Goal: Information Seeking & Learning: Check status

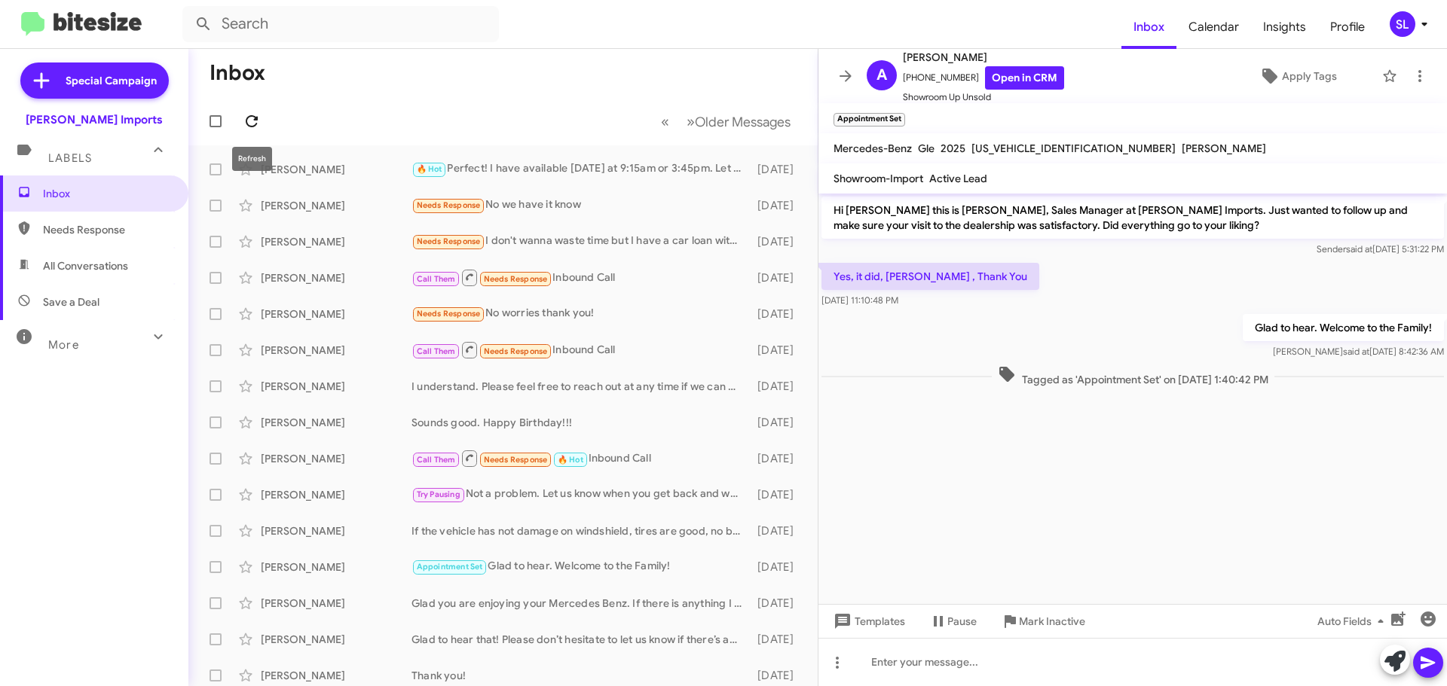
click at [258, 115] on icon at bounding box center [252, 121] width 18 height 18
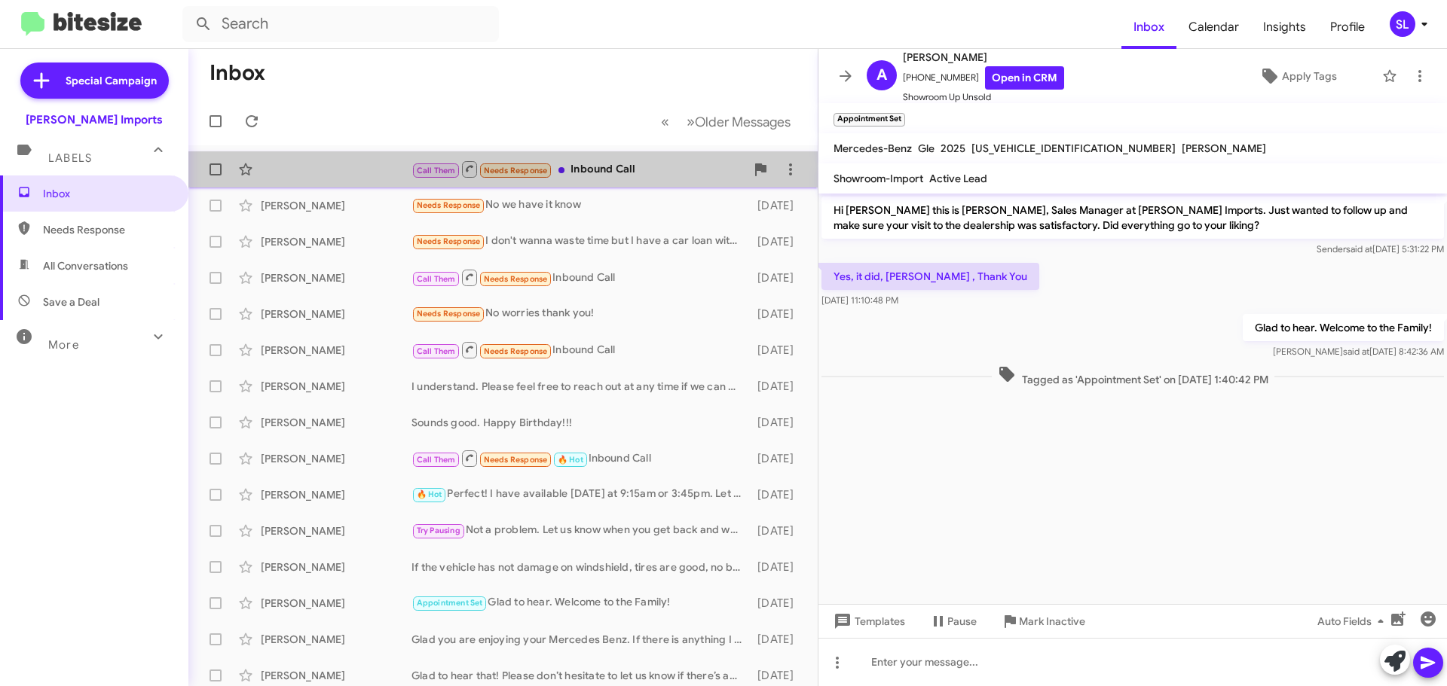
click at [650, 175] on div "Call Them Needs Response Inbound Call" at bounding box center [578, 169] width 334 height 19
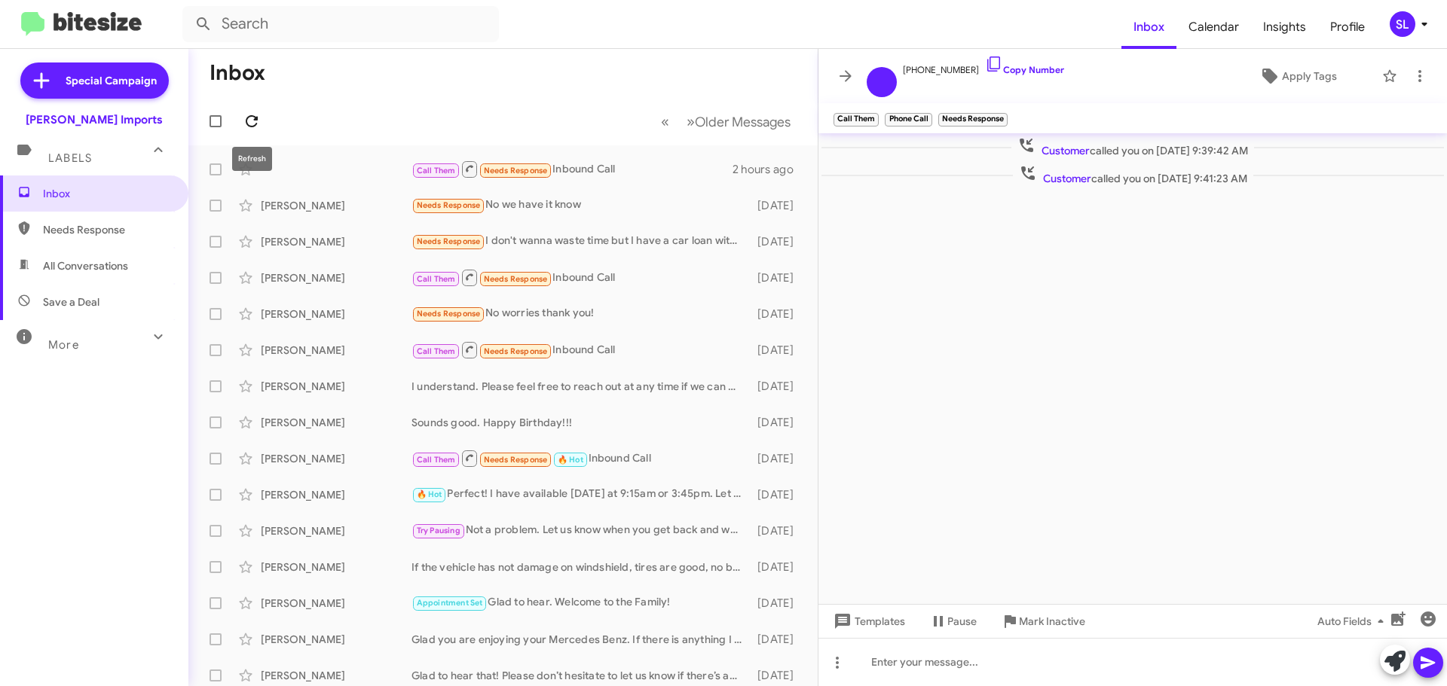
click at [250, 116] on icon at bounding box center [252, 121] width 12 height 12
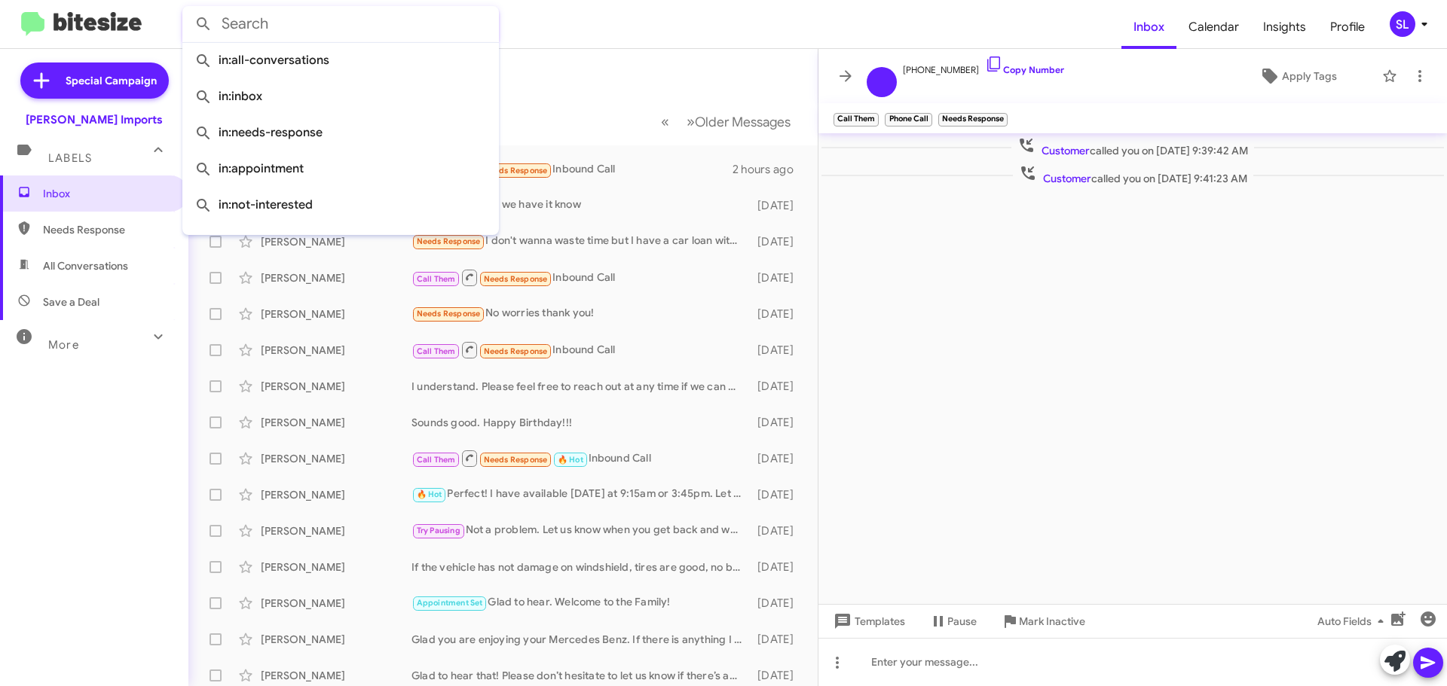
click at [253, 23] on input "text" at bounding box center [340, 24] width 316 height 36
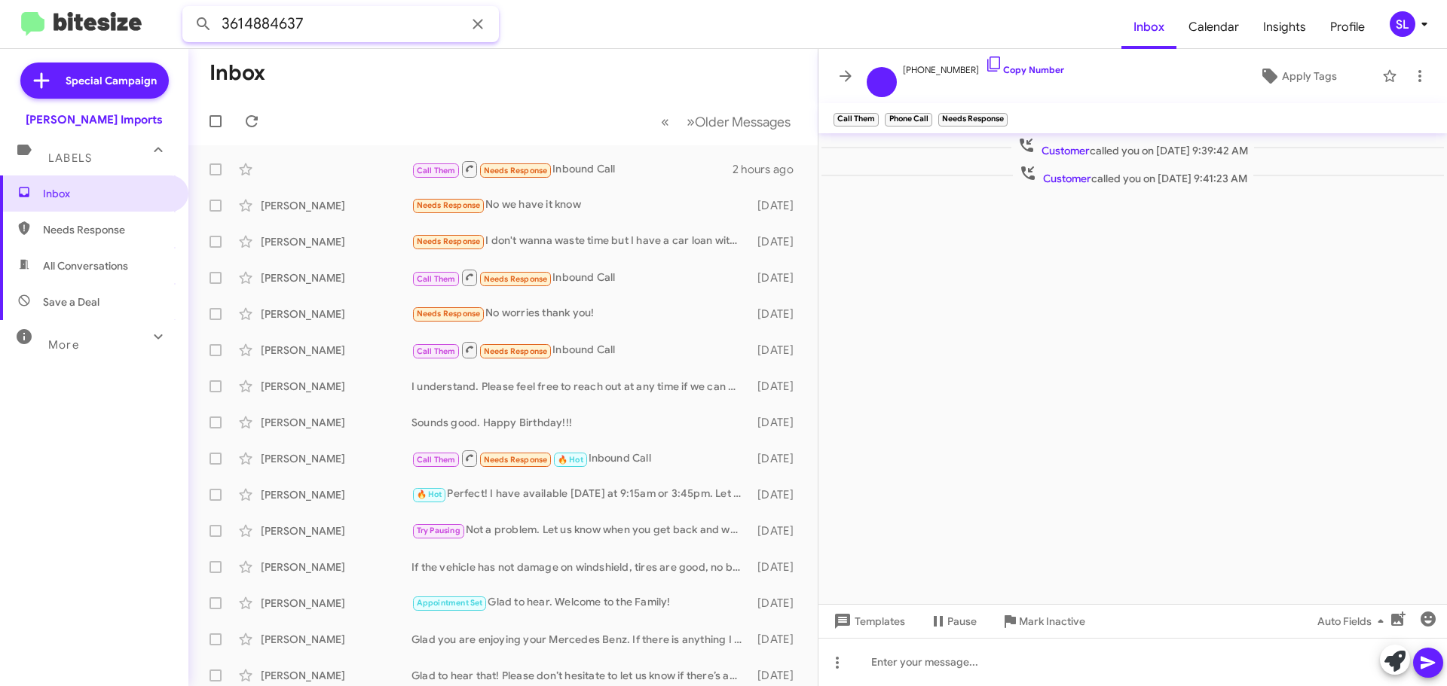
type input "3614884637"
click at [188, 9] on button at bounding box center [203, 24] width 30 height 30
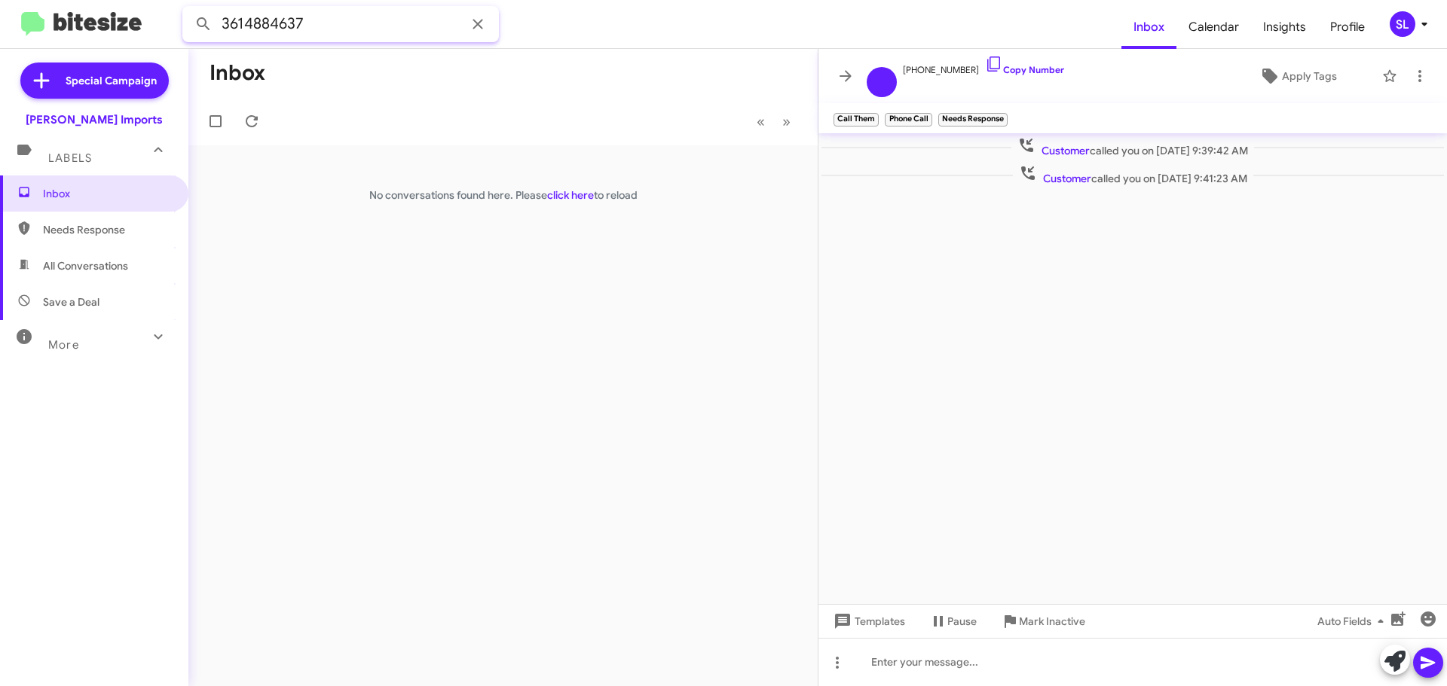
click at [295, 24] on input "3614884637" at bounding box center [340, 24] width 316 height 36
click at [477, 20] on icon at bounding box center [478, 24] width 18 height 18
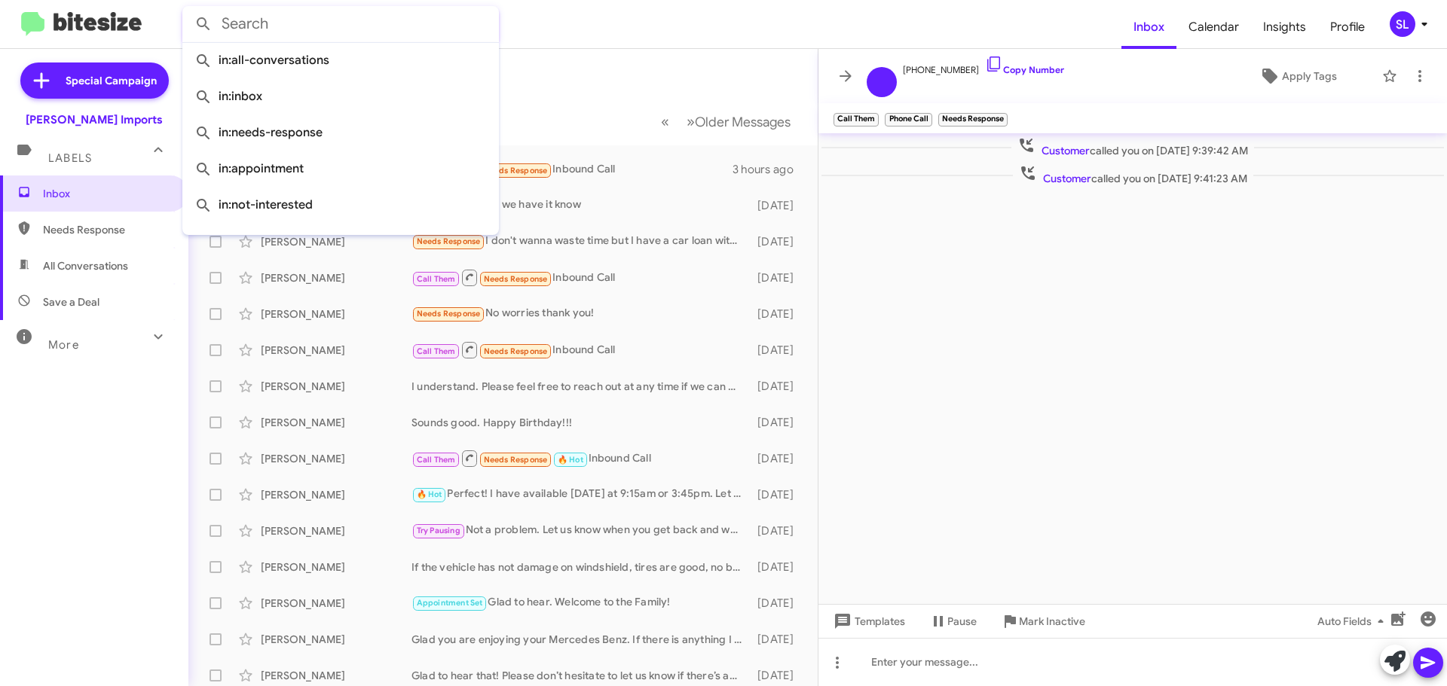
click at [606, 19] on form at bounding box center [651, 24] width 939 height 36
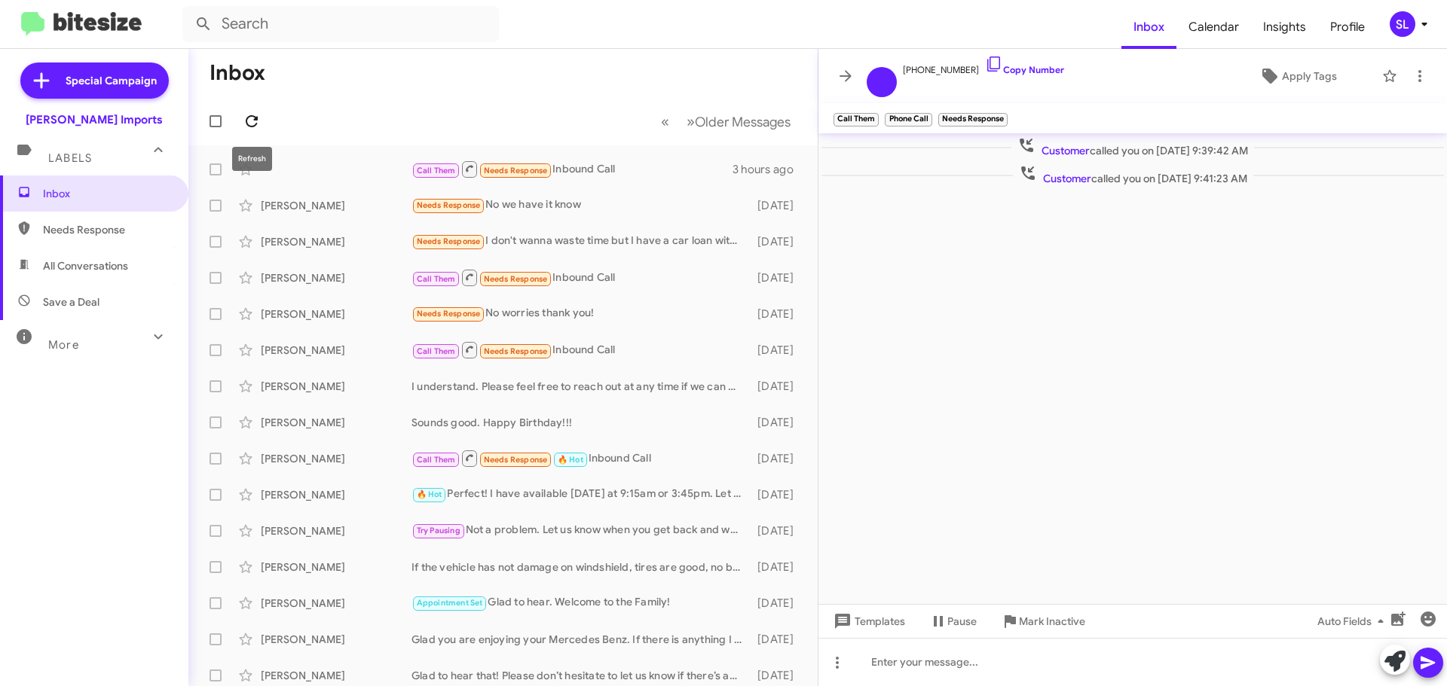
click at [256, 124] on icon at bounding box center [252, 121] width 12 height 12
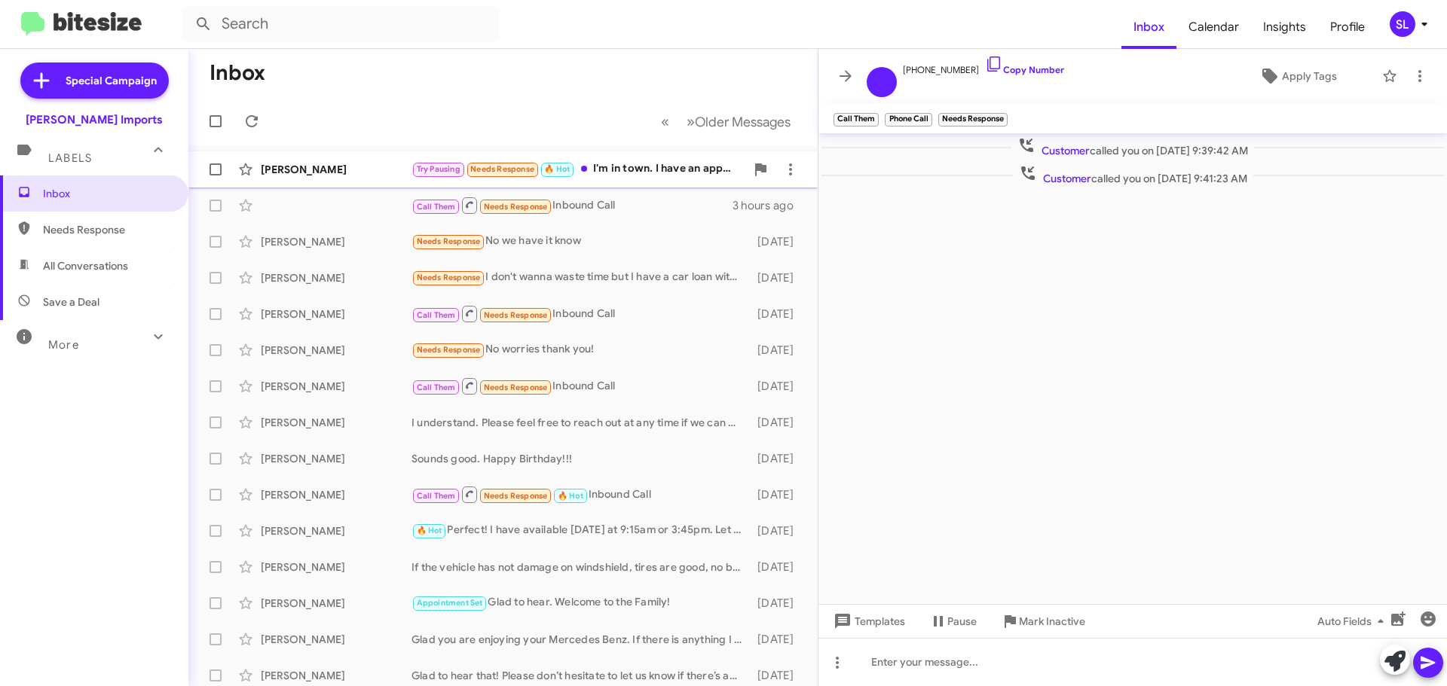
click at [632, 168] on div "Try Pausing Needs Response 🔥 Hot I'm in town. I have an appointment [DATE] 10 am" at bounding box center [578, 168] width 334 height 17
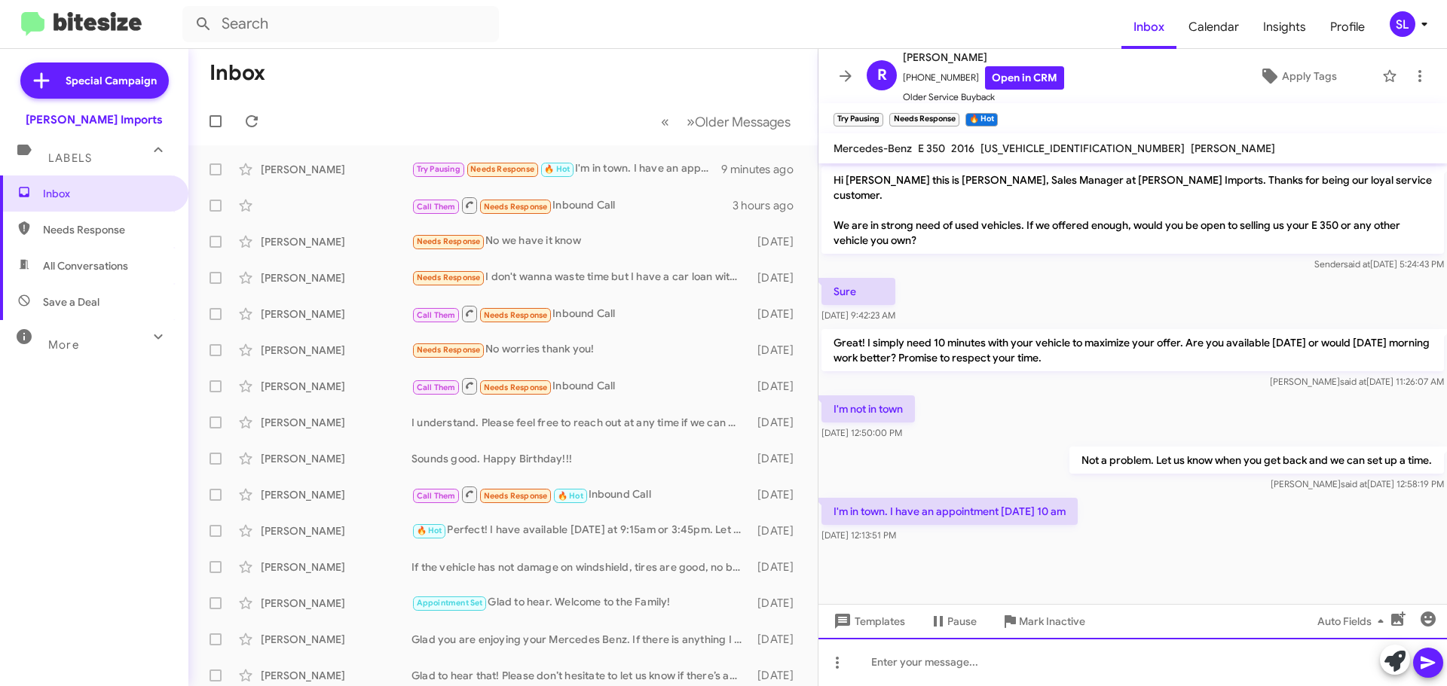
click at [1020, 667] on div at bounding box center [1132, 662] width 628 height 48
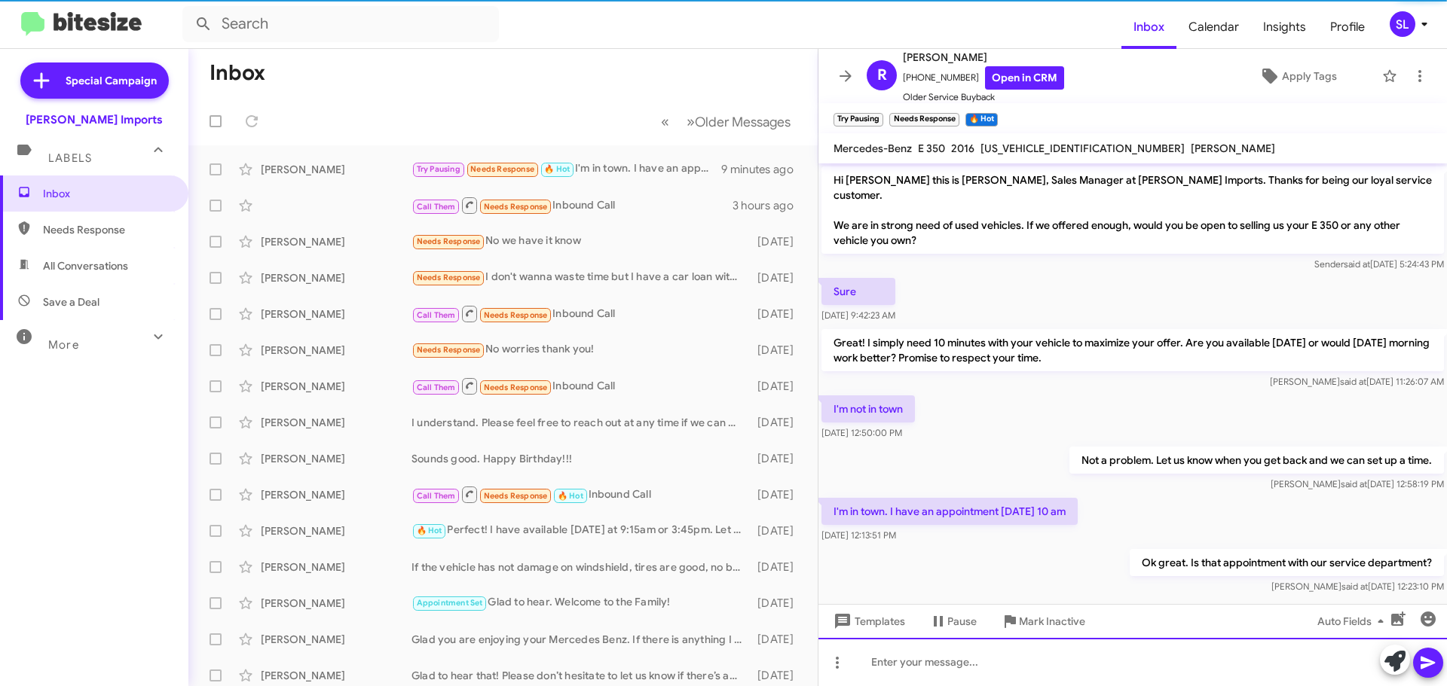
scroll to position [5, 0]
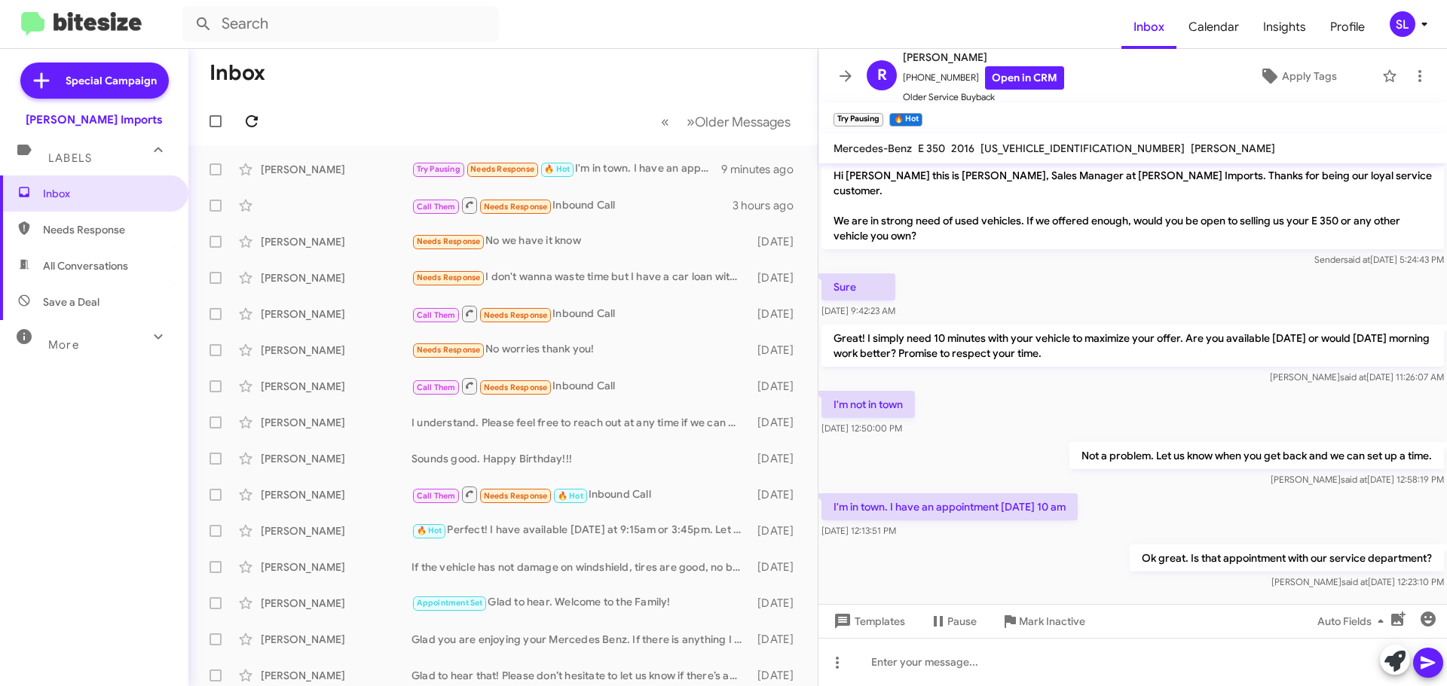
click at [260, 114] on icon at bounding box center [252, 121] width 18 height 18
click at [247, 114] on icon at bounding box center [252, 121] width 18 height 18
